Goal: Transaction & Acquisition: Purchase product/service

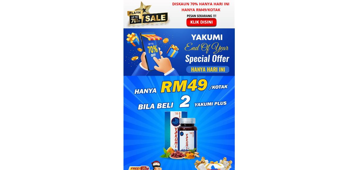
click at [202, 21] on div at bounding box center [202, 21] width 41 height 14
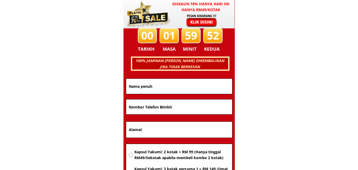
click at [140, 111] on input "tel" at bounding box center [179, 106] width 103 height 15
paste input "0199020887"
type input "0199020887"
click at [141, 87] on input "text" at bounding box center [179, 86] width 103 height 15
paste input "[PERSON_NAME]"
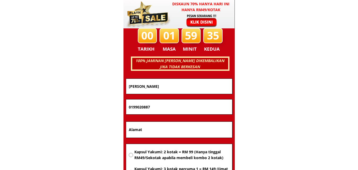
type input "[PERSON_NAME]"
click at [144, 133] on input "text" at bounding box center [179, 130] width 103 height 16
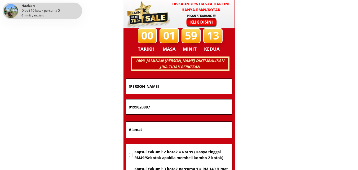
click at [142, 136] on input "text" at bounding box center [179, 130] width 103 height 16
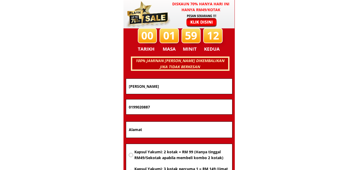
paste input "Pelanggan tidak memberikan alamat"
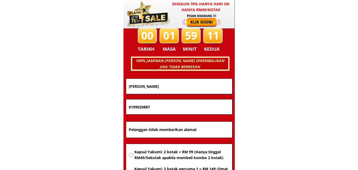
type input "Pelanggan tidak memberikan alamat"
click at [129, 154] on input "radio" at bounding box center [131, 155] width 5 height 5
radio input "true"
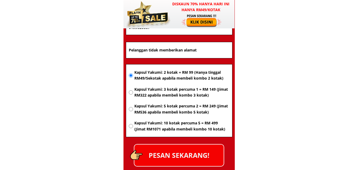
scroll to position [3505, 0]
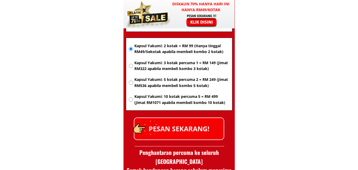
click at [155, 127] on div at bounding box center [145, 128] width 32 height 32
click at [190, 129] on p "PESAN SEKARANG!" at bounding box center [178, 128] width 89 height 21
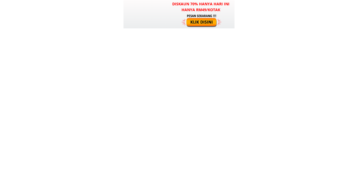
scroll to position [3505, 0]
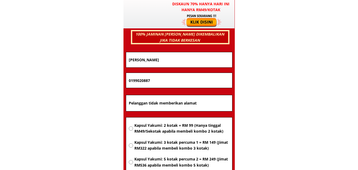
scroll to position [3399, 0]
